Goal: Answer question/provide support

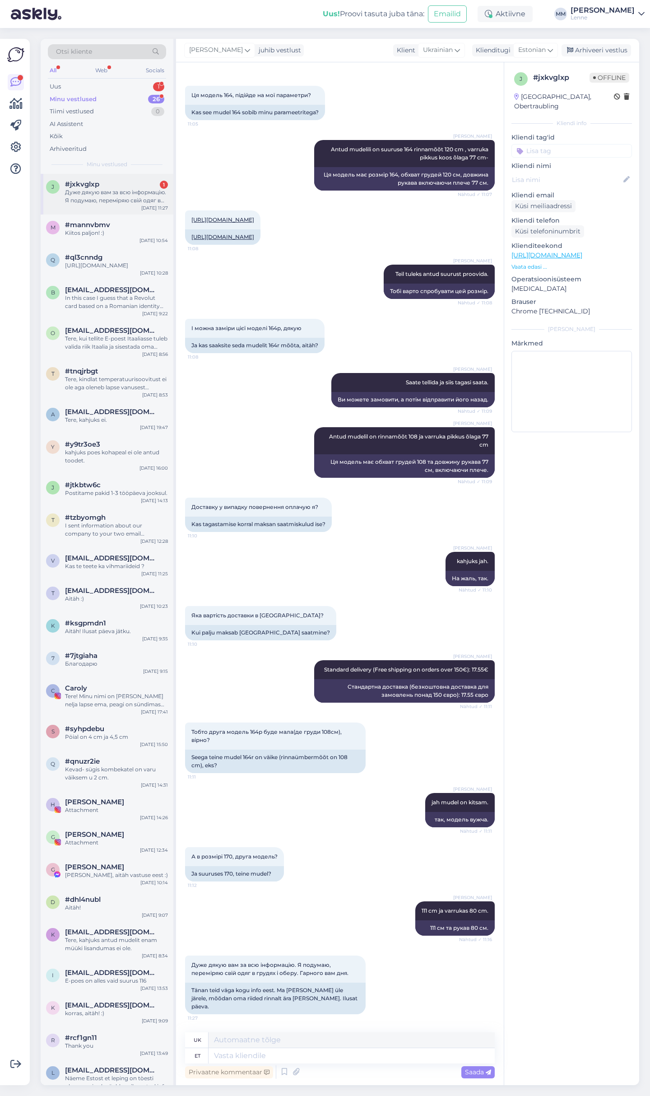
click at [131, 188] on div "Дуже дякую вам за всю інформацію. Я подумаю, переміряю свій одяг в грудях і обе…" at bounding box center [116, 196] width 103 height 16
click at [131, 89] on div "Uus 1" at bounding box center [107, 86] width 118 height 13
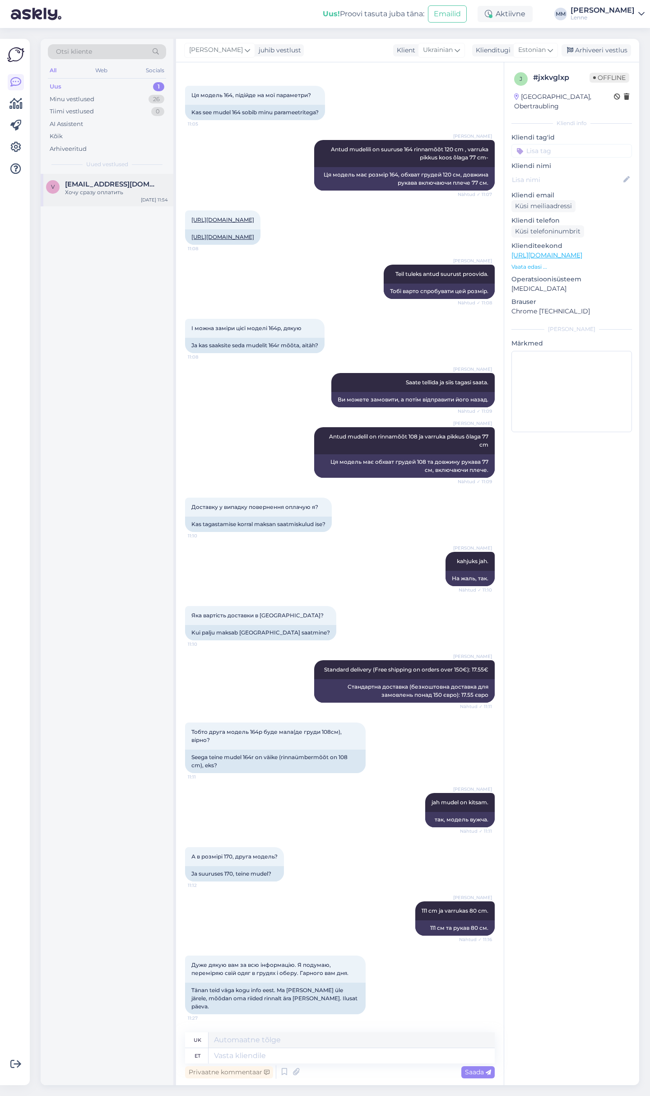
click at [122, 183] on span "[EMAIL_ADDRESS][DOMAIN_NAME]" at bounding box center [112, 184] width 94 height 8
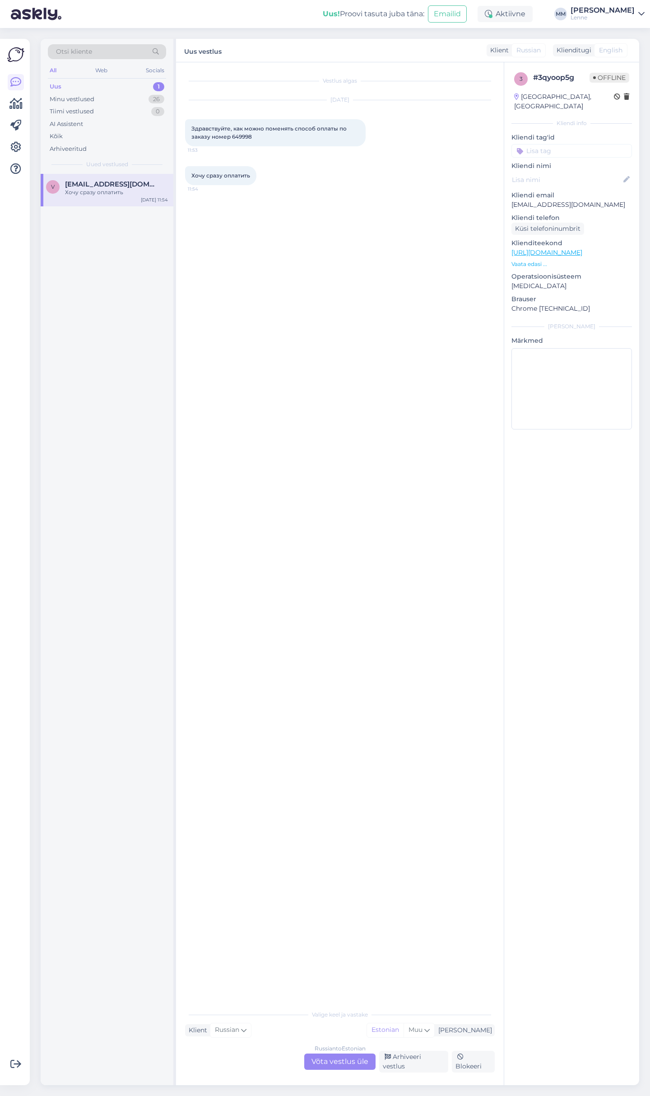
click at [335, 1065] on div "Russian to Estonian Võta vestlus üle" at bounding box center [339, 1061] width 71 height 16
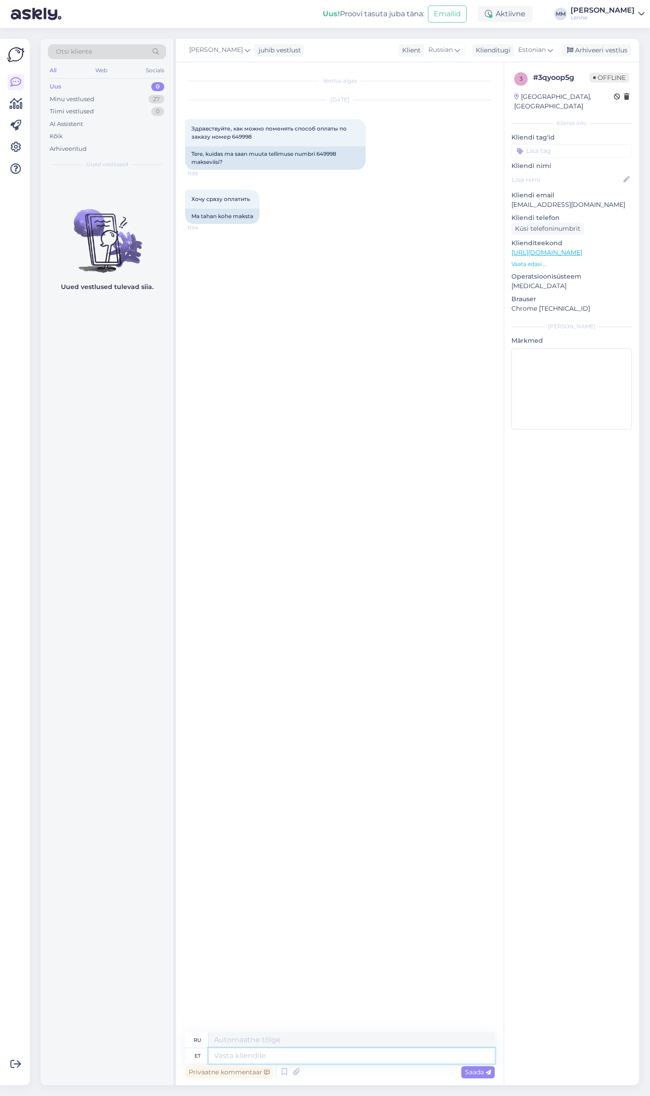
click at [280, 1053] on textarea at bounding box center [352, 1055] width 286 height 15
type textarea "Tere,"
type textarea "Привет,"
type textarea "Tere, näeme et"
type textarea "Здравствуйте, увидимся позже."
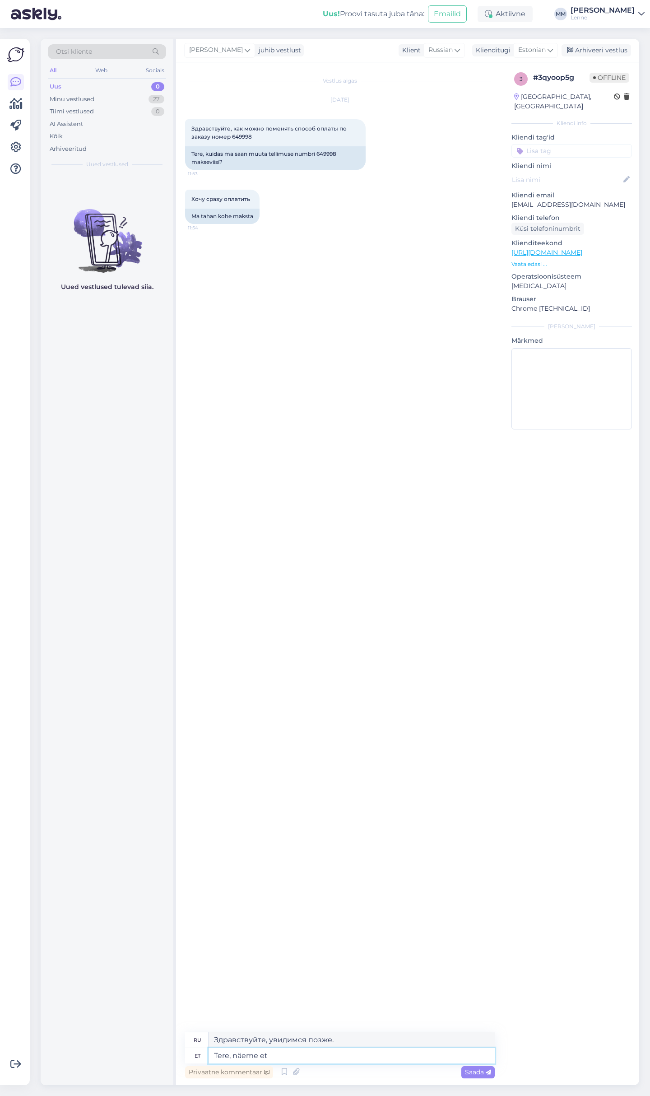
type textarea "Tere, näeme et t"
type textarea "Привет, давай посмотрим."
type textarea "Tere, näeme et teie t"
type textarea "Привет, мы тебя видим."
type textarea "Tere, näeme et teie tellimus o"
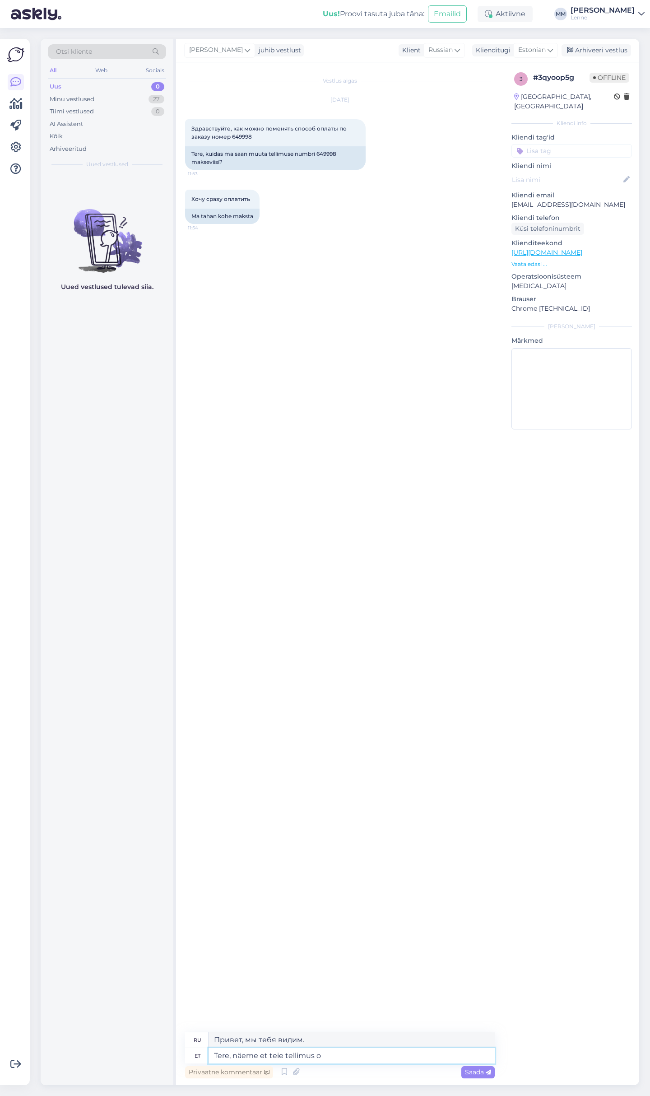
type textarea "Здравствуйте, мы видим, что ваш заказ"
type textarea "Tere, näeme et teie tellimus on ootel."
type textarea "Здравствуйте, мы видим, что ваш заказ находится в состоянии ожидания."
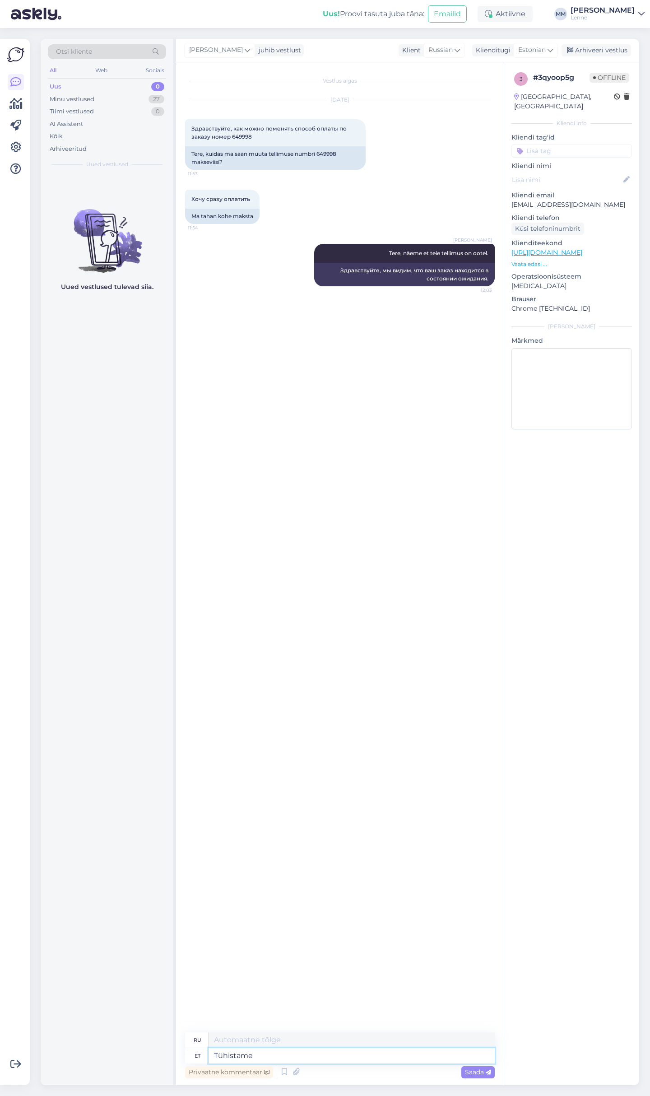
type textarea "Tühistame s"
type textarea "Мы отменяем"
type textarea "Tühistame selle j"
type textarea "Мы его отменим."
type textarea "Tühistame [PERSON_NAME] s"
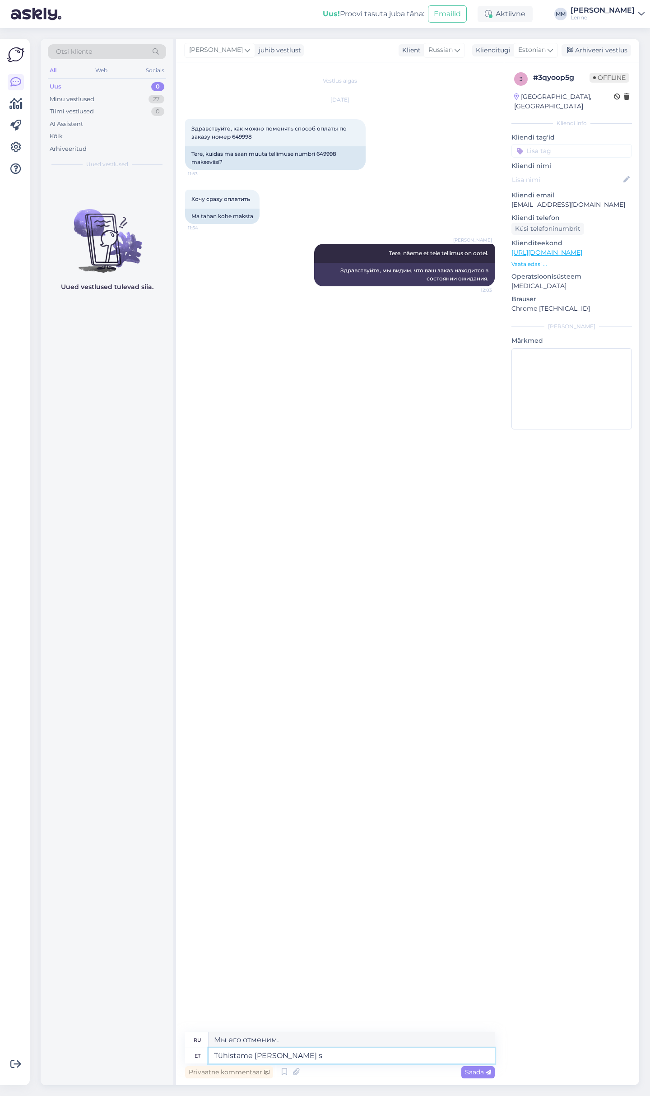
type textarea "Мы отменяем это и"
type textarea "Tühistame [PERSON_NAME] saate uue"
type textarea "Мы отменим его, и вы сможете"
type textarea "Tühistame [PERSON_NAME] saate uuesti tel"
type textarea "Мы отменим его, и вы сможете получить его повторно."
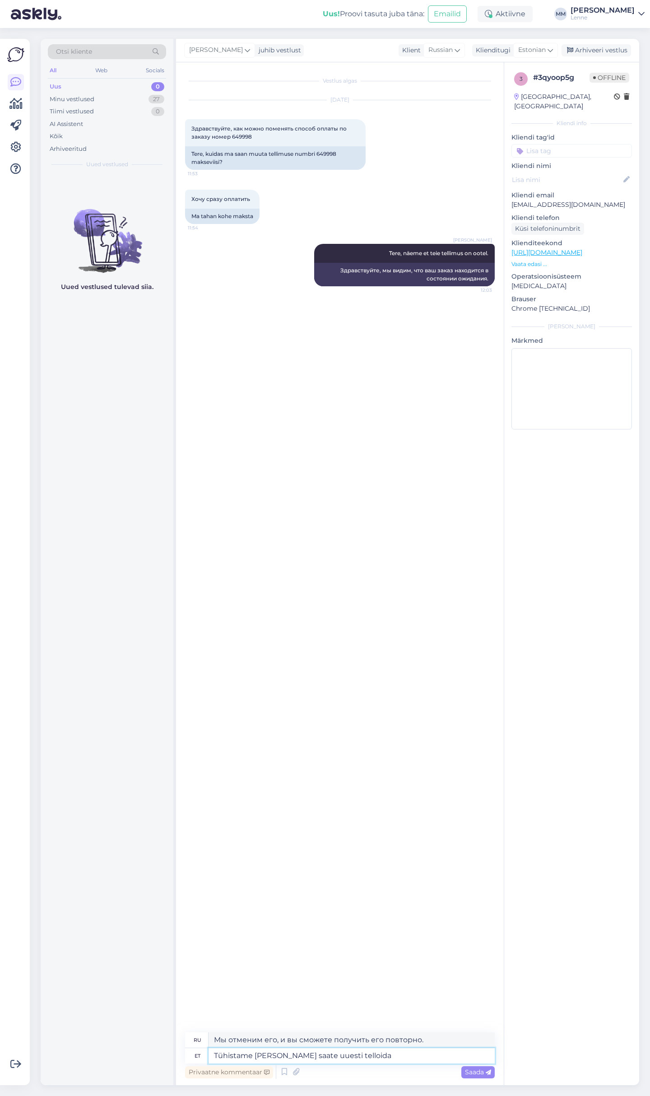
type textarea "Tühistame [PERSON_NAME] saate uuesti telloida"
type textarea "Мы отменим подписку, и вы сможете оформить ее снова."
type textarea "Tühistame [PERSON_NAME] saate uuesti tellida"
type textarea "Мы отменим его, и вы сможете сделать заказ снова."
type textarea "Tühistame [PERSON_NAME] saate uuesti tellida ning k"
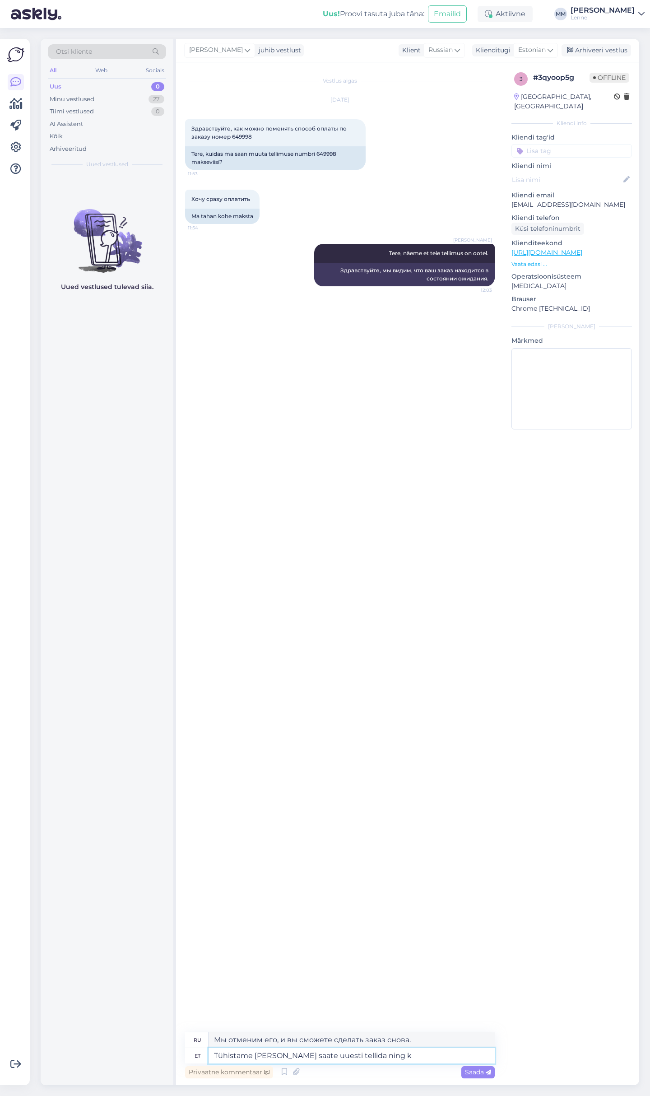
type textarea "Мы отменим его, и вы сможете сделать новый заказ и"
type textarea "Tühistame [PERSON_NAME] saate uuesti tellida ning kohe ta"
type textarea "Мы отменим его, и вы сможете сделать новый заказ и немедленно"
type textarea "Tühistame [PERSON_NAME] saate uuesti tellida ning kohe tasuda."
type textarea "Мы отменим заказ, и вы сможете оформить новый и немедленно оплатить его."
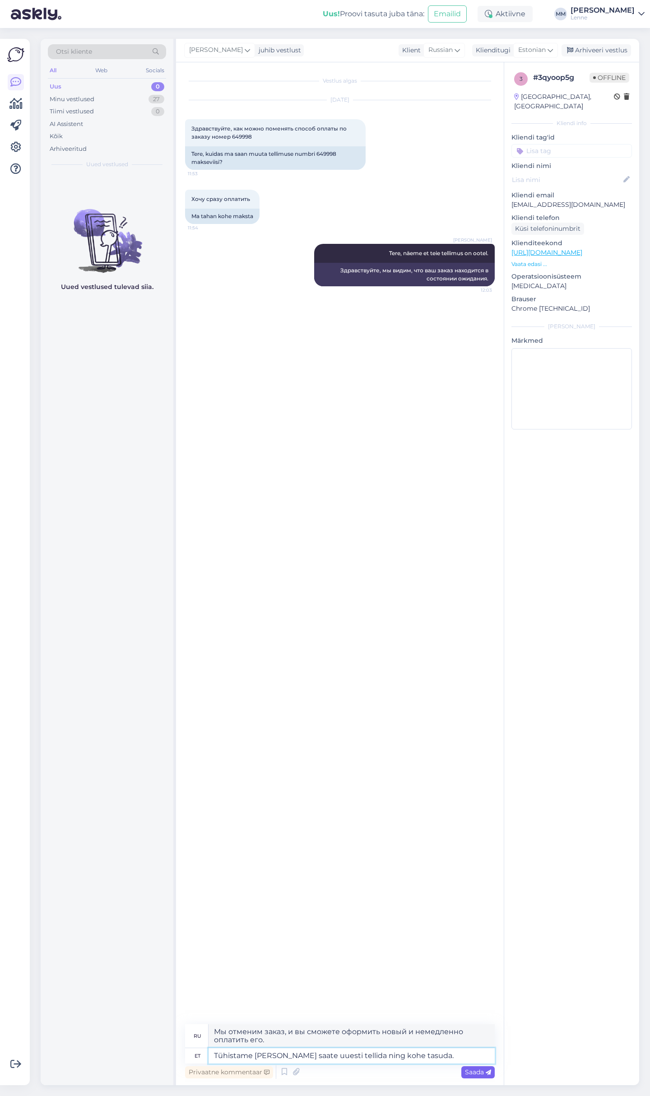
type textarea "Tühistame [PERSON_NAME] saate uuesti tellida ning kohe tasuda."
click at [477, 1068] on div "Saada" at bounding box center [477, 1072] width 33 height 12
